Goal: Browse casually

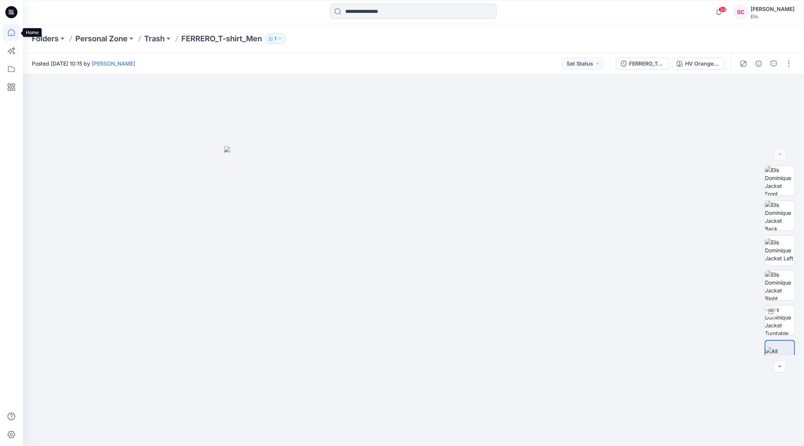
click at [11, 30] on icon at bounding box center [11, 32] width 17 height 17
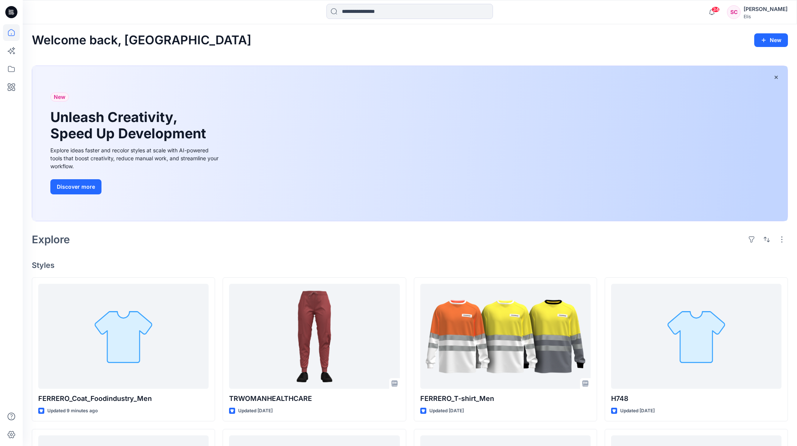
click at [583, 251] on div "Welcome back, [PERSON_NAME] New New Unleash Creativity, Speed Up Development Ex…" at bounding box center [410, 391] width 774 height 735
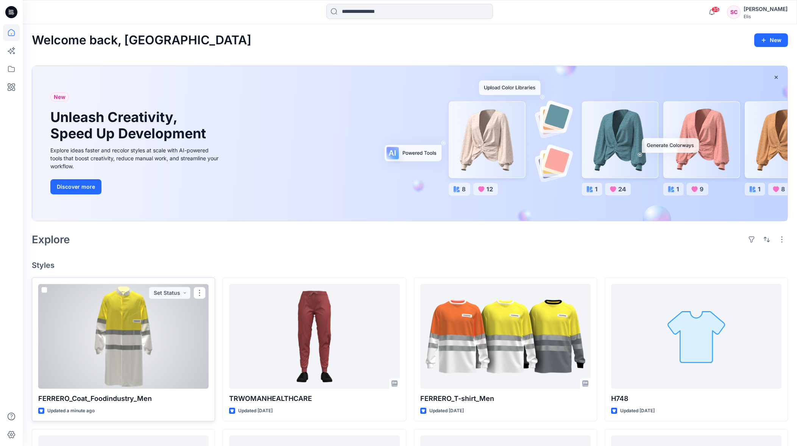
click at [162, 322] on div at bounding box center [123, 336] width 170 height 105
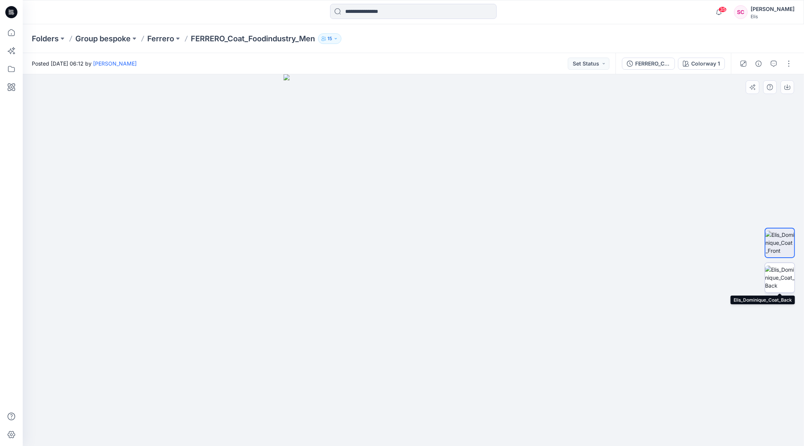
click at [780, 280] on img at bounding box center [780, 277] width 30 height 24
click at [780, 234] on img at bounding box center [780, 243] width 30 height 24
drag, startPoint x: 439, startPoint y: 350, endPoint x: 443, endPoint y: 176, distance: 173.8
click at [443, 176] on img at bounding box center [413, 75] width 530 height 742
drag, startPoint x: 577, startPoint y: 273, endPoint x: 577, endPoint y: 339, distance: 65.9
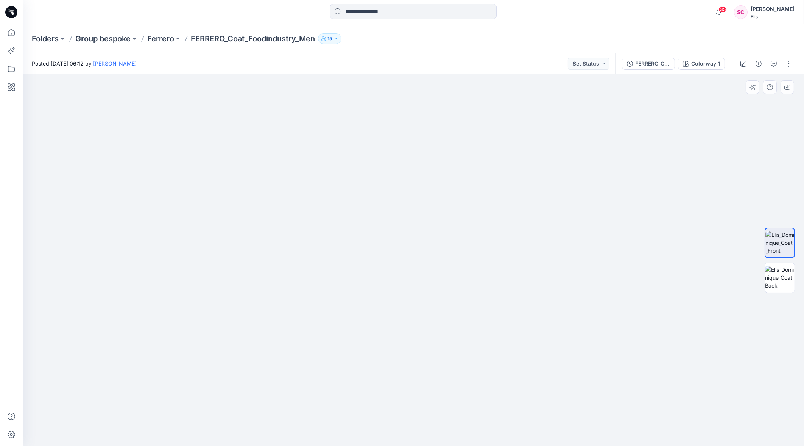
click at [577, 342] on img at bounding box center [413, 79] width 530 height 732
drag, startPoint x: 569, startPoint y: 246, endPoint x: 557, endPoint y: 306, distance: 60.6
click at [558, 335] on img at bounding box center [413, 118] width 530 height 653
drag, startPoint x: 545, startPoint y: 303, endPoint x: 546, endPoint y: 339, distance: 36.0
click at [544, 341] on img at bounding box center [413, 195] width 530 height 499
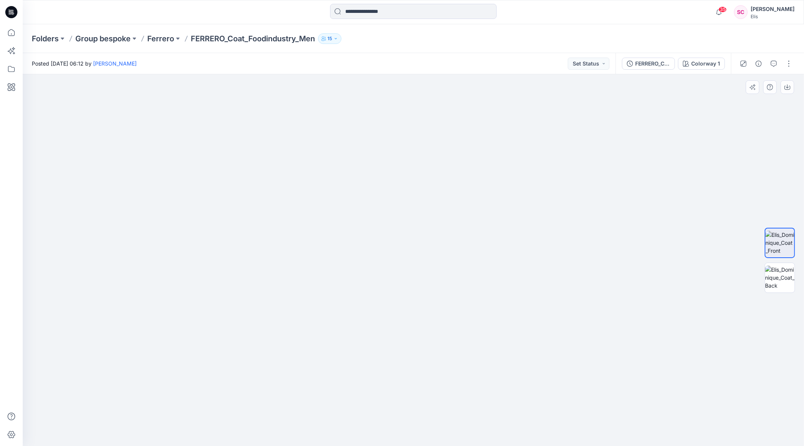
drag, startPoint x: 552, startPoint y: 325, endPoint x: 552, endPoint y: 303, distance: 22.3
click at [552, 303] on img at bounding box center [413, 197] width 530 height 496
drag, startPoint x: 597, startPoint y: 223, endPoint x: 550, endPoint y: 287, distance: 79.1
click at [550, 287] on img at bounding box center [413, 228] width 530 height 434
click at [13, 33] on icon at bounding box center [11, 32] width 17 height 17
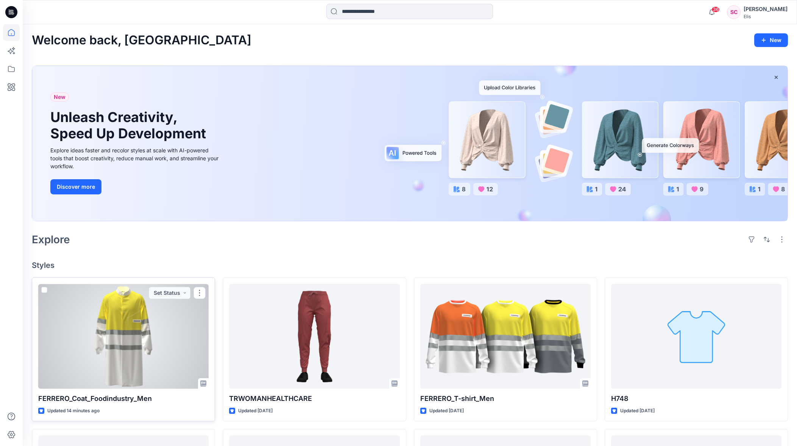
click at [150, 323] on div at bounding box center [123, 336] width 170 height 105
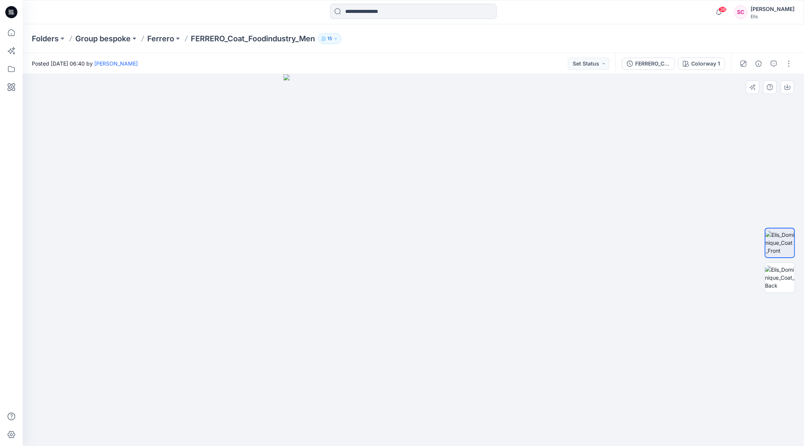
click at [552, 240] on div at bounding box center [413, 259] width 781 height 371
